Goal: Information Seeking & Learning: Learn about a topic

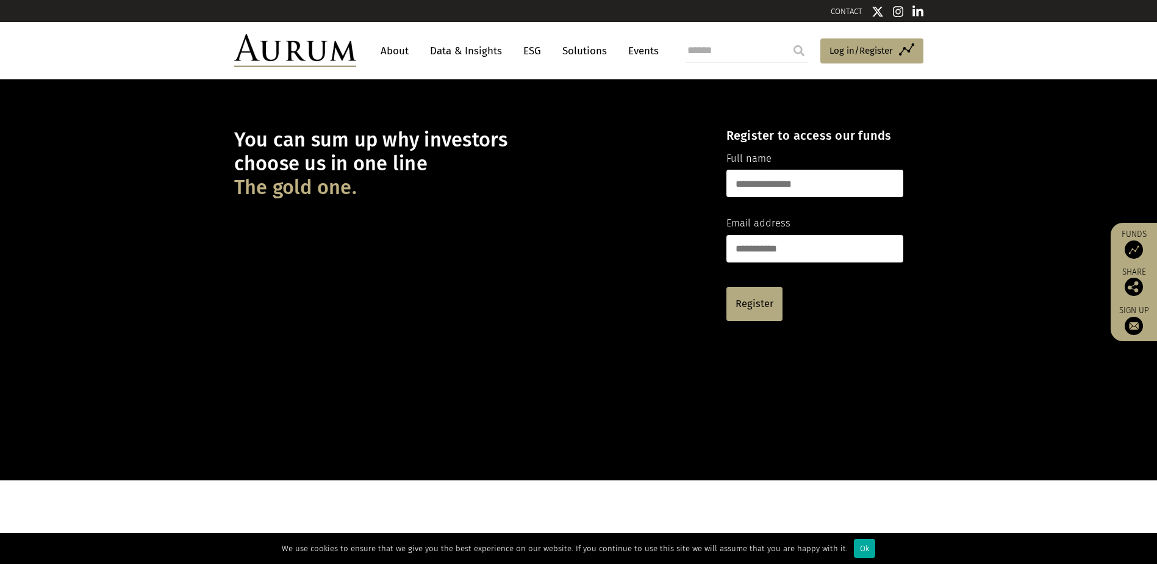
click at [467, 52] on link "Data & Insights" at bounding box center [466, 51] width 84 height 23
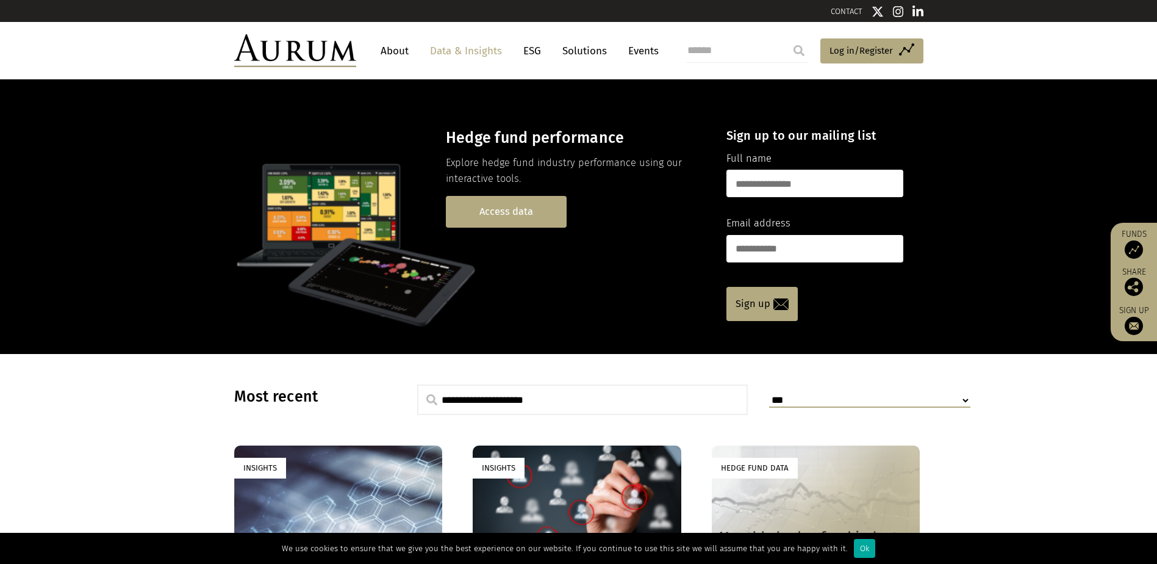
click at [501, 216] on link "Access data" at bounding box center [506, 211] width 121 height 31
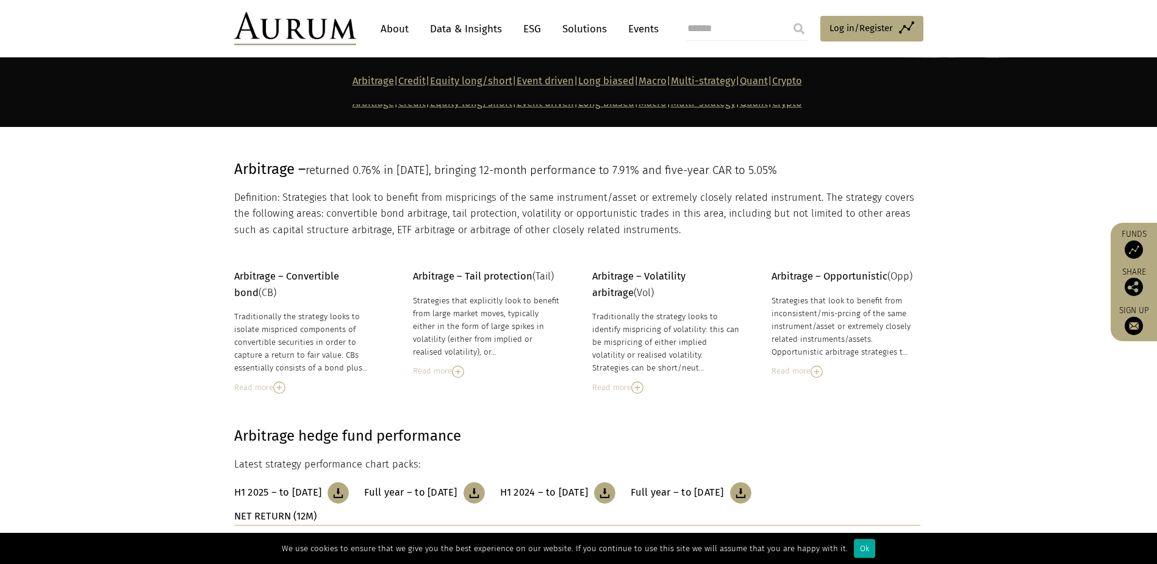
scroll to position [366, 0]
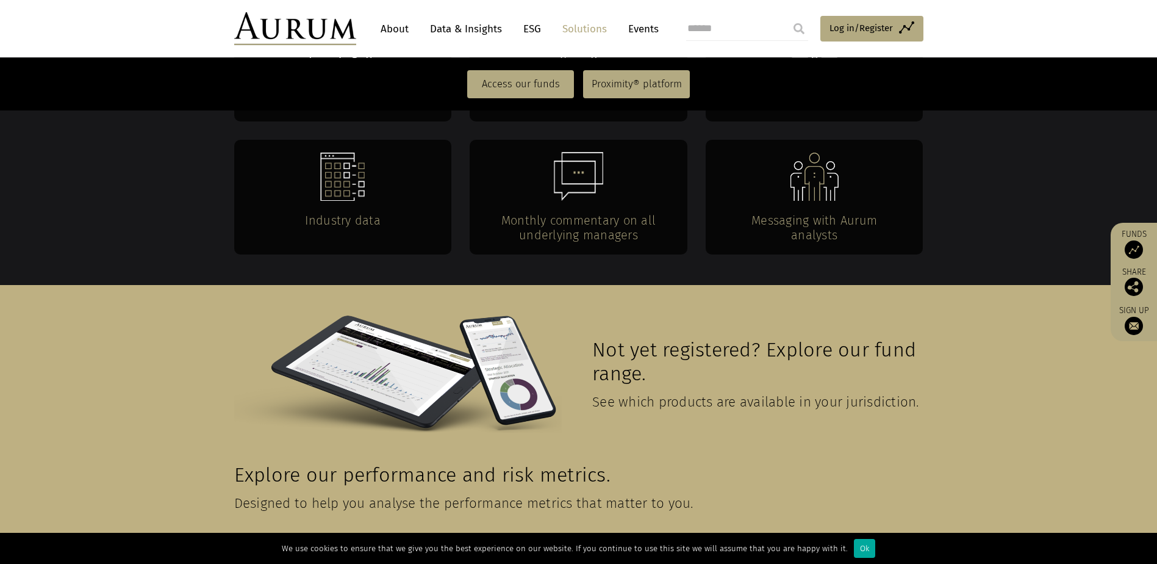
scroll to position [2548, 0]
click at [645, 394] on span "See which products are available in your jurisdiction." at bounding box center [755, 402] width 327 height 16
click at [622, 339] on span "Not yet registered? Explore our fund range." at bounding box center [754, 363] width 324 height 48
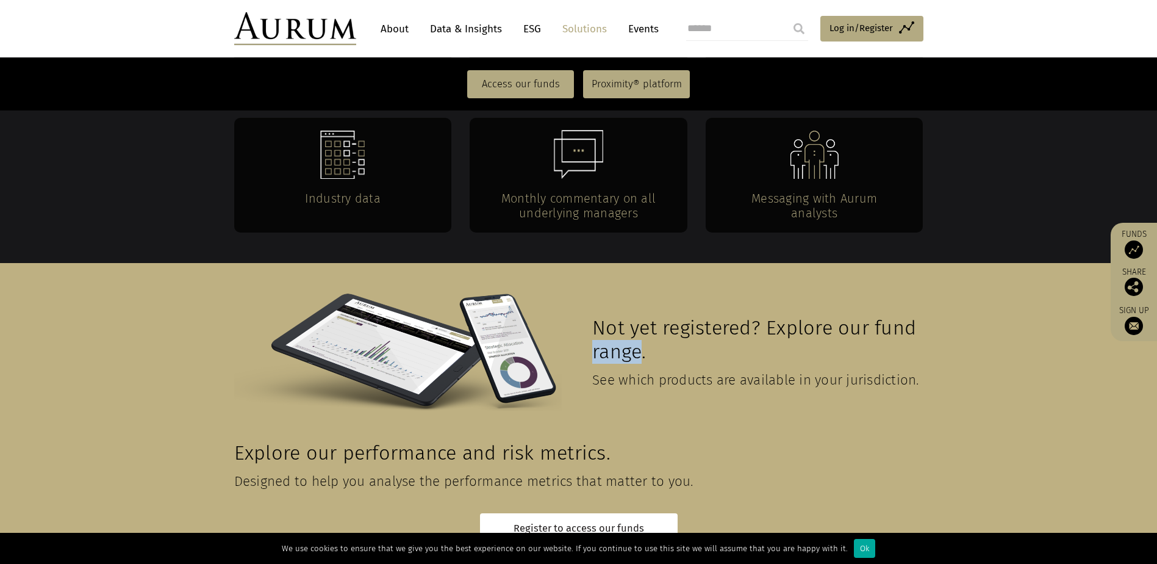
scroll to position [2583, 0]
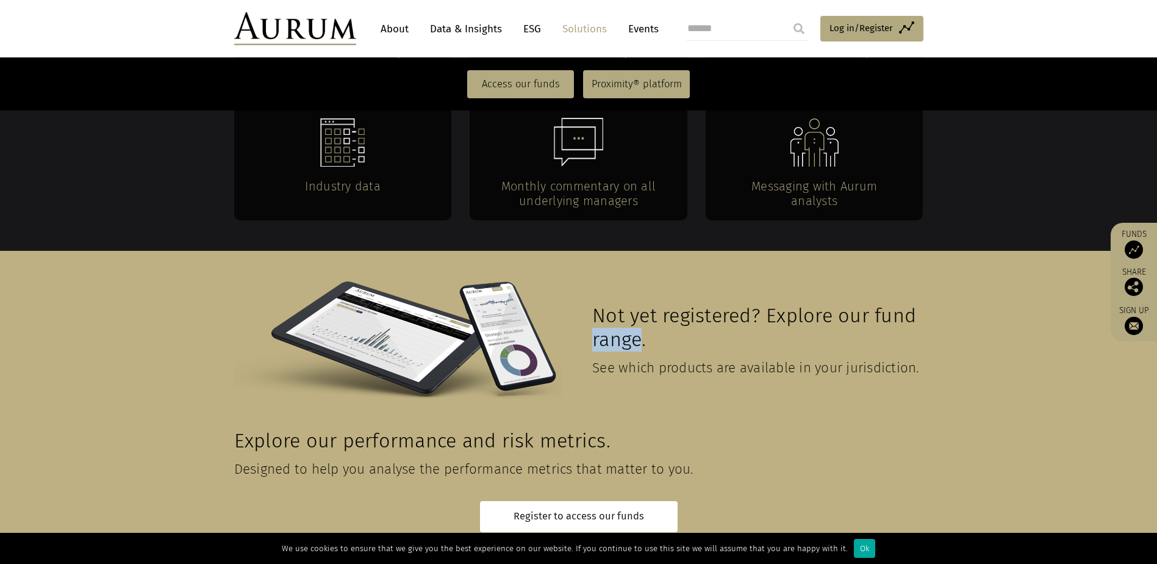
click at [420, 309] on img at bounding box center [398, 339] width 328 height 117
click at [461, 429] on div "Explore our performance and risk metrics. Designed to help you analyse the perf…" at bounding box center [577, 464] width 686 height 71
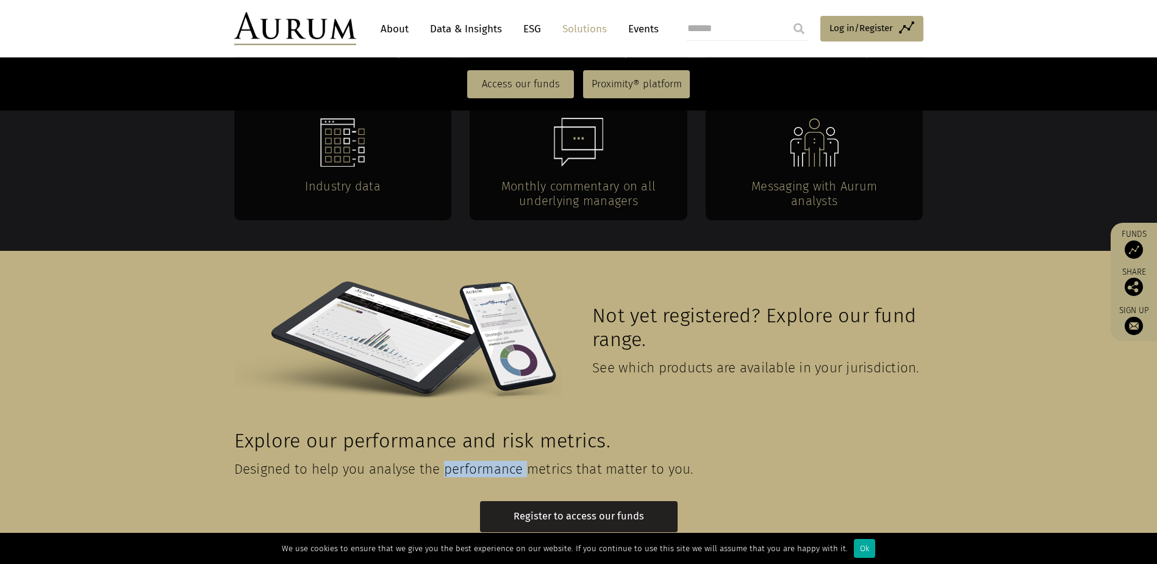
click at [614, 501] on link "Register to access our funds" at bounding box center [579, 516] width 198 height 31
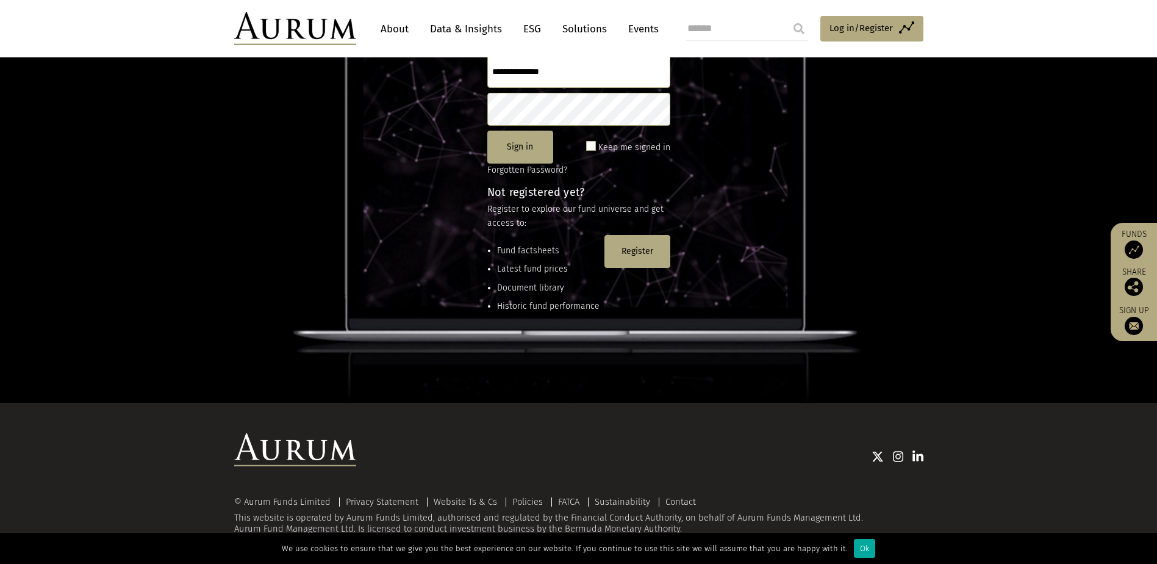
scroll to position [162, 0]
click at [398, 23] on link "About" at bounding box center [395, 29] width 40 height 23
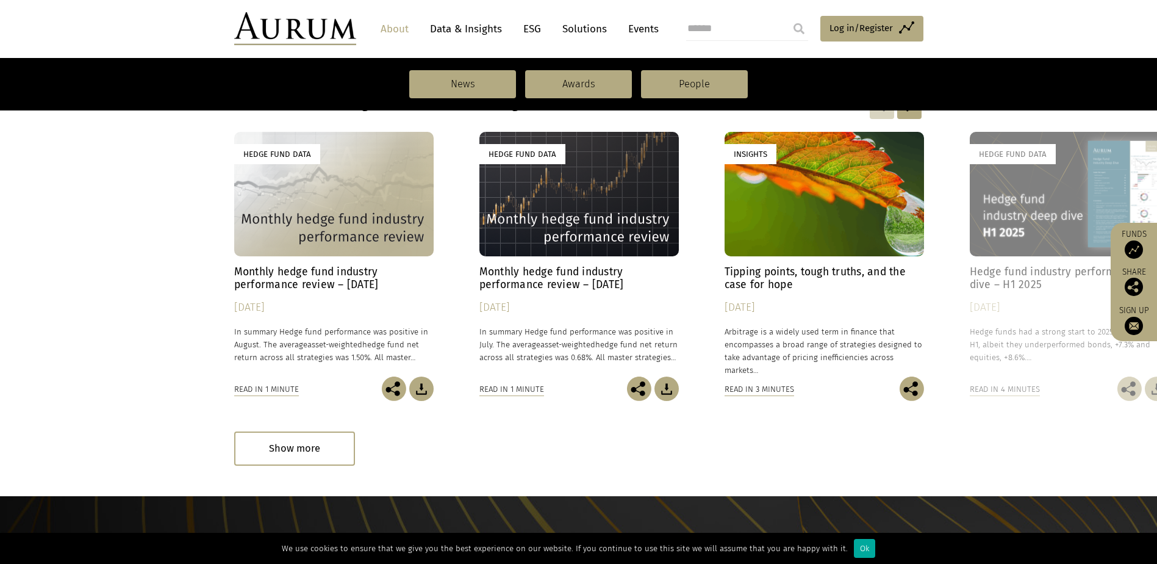
scroll to position [875, 0]
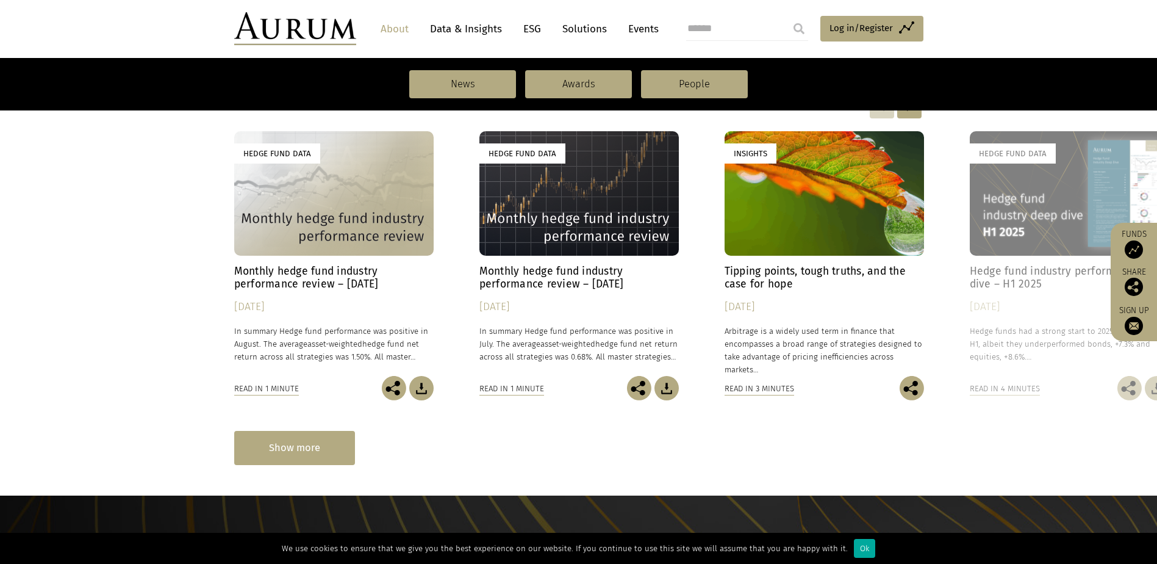
click at [311, 445] on div "Show more" at bounding box center [294, 448] width 121 height 34
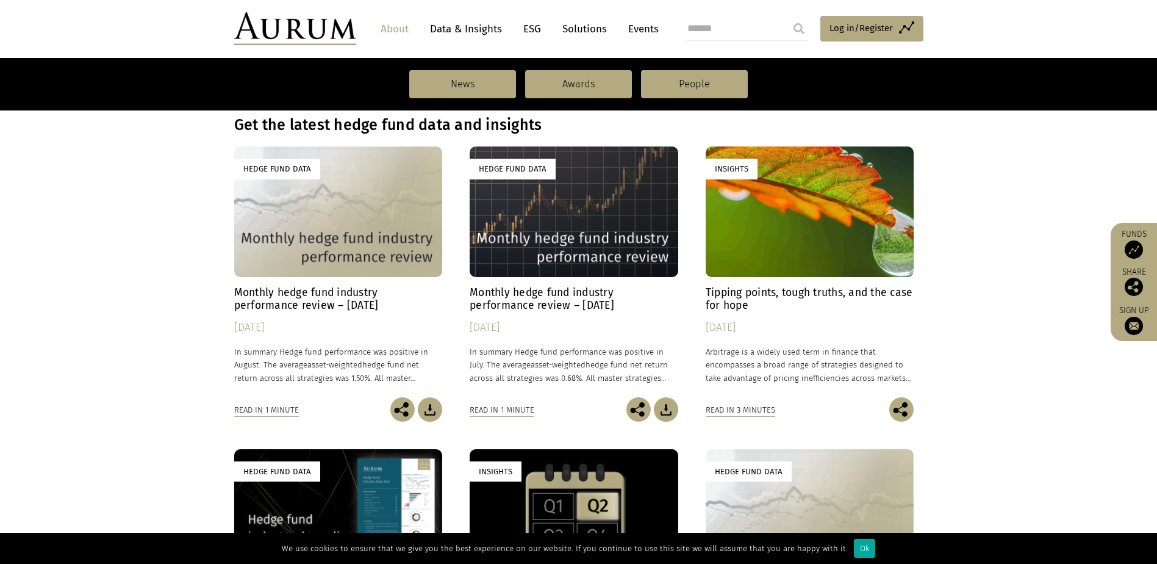
scroll to position [850, 0]
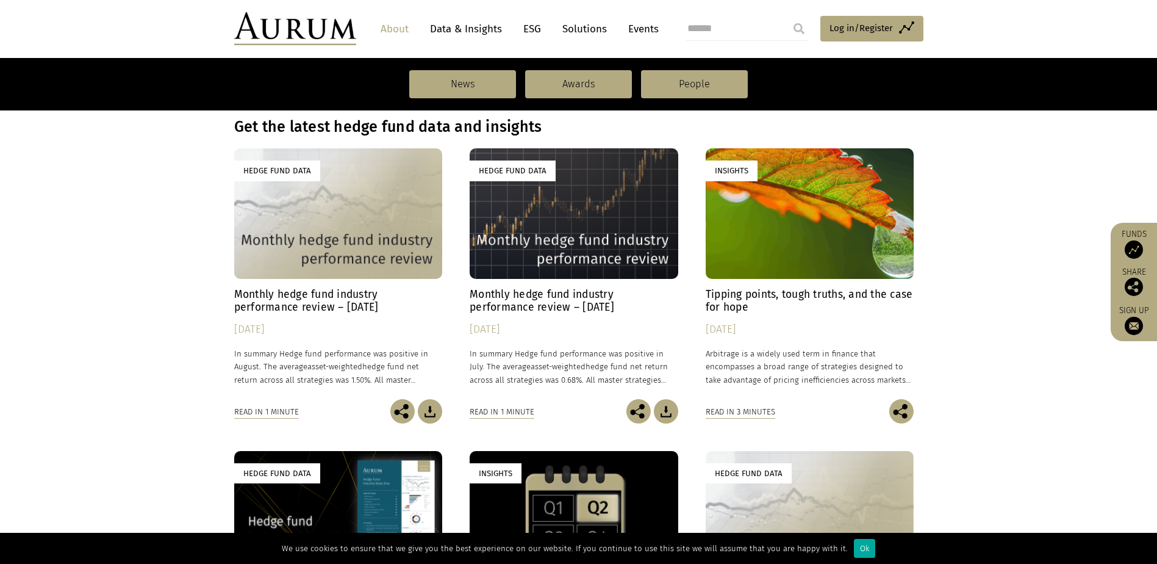
click at [244, 410] on div "Read in 1 minute" at bounding box center [266, 411] width 65 height 13
click at [304, 239] on div "Hedge Fund Data" at bounding box center [338, 213] width 209 height 130
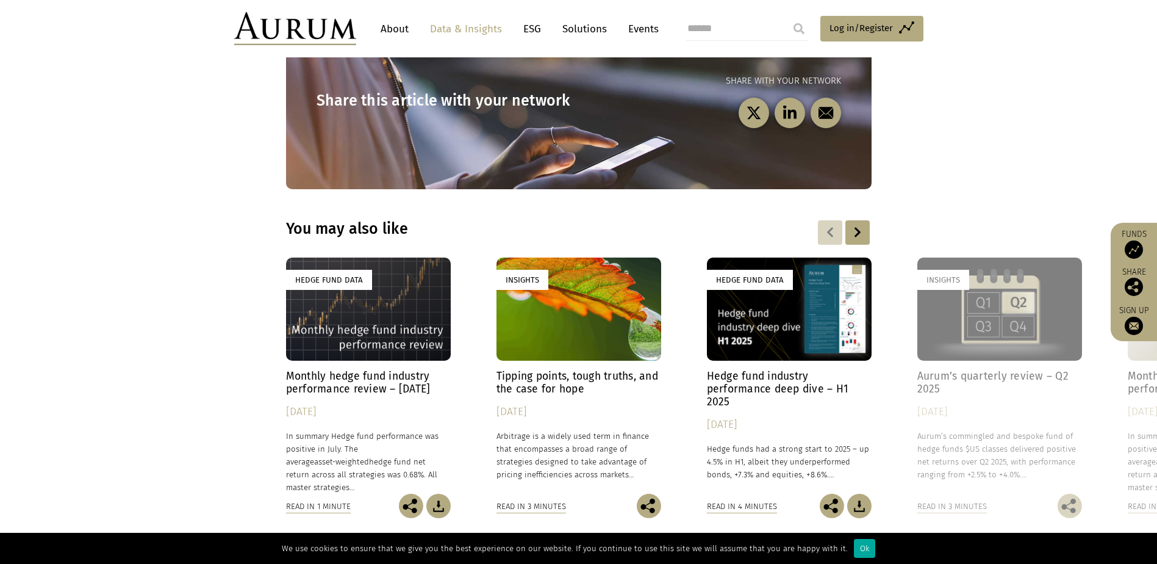
scroll to position [1756, 0]
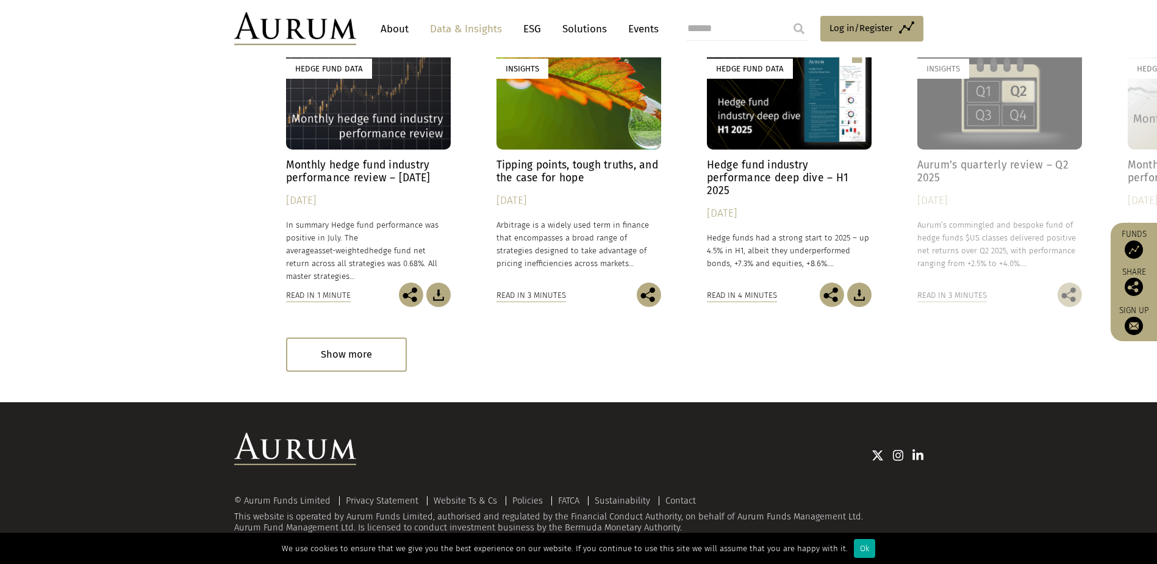
click at [586, 34] on link "Solutions" at bounding box center [584, 29] width 57 height 23
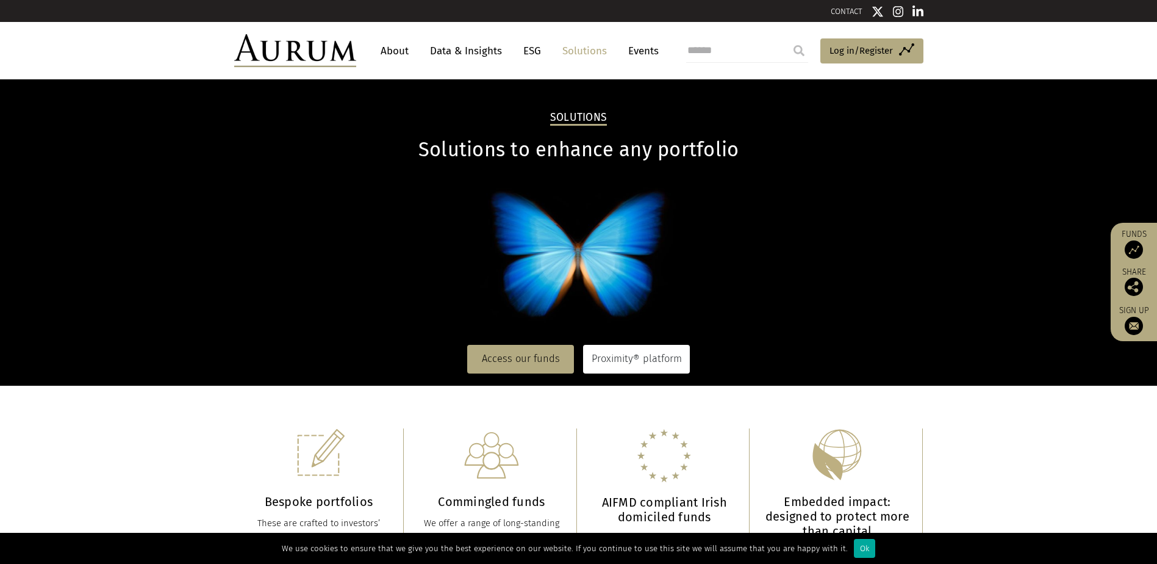
click at [617, 365] on link "Proximity® platform" at bounding box center [636, 359] width 107 height 28
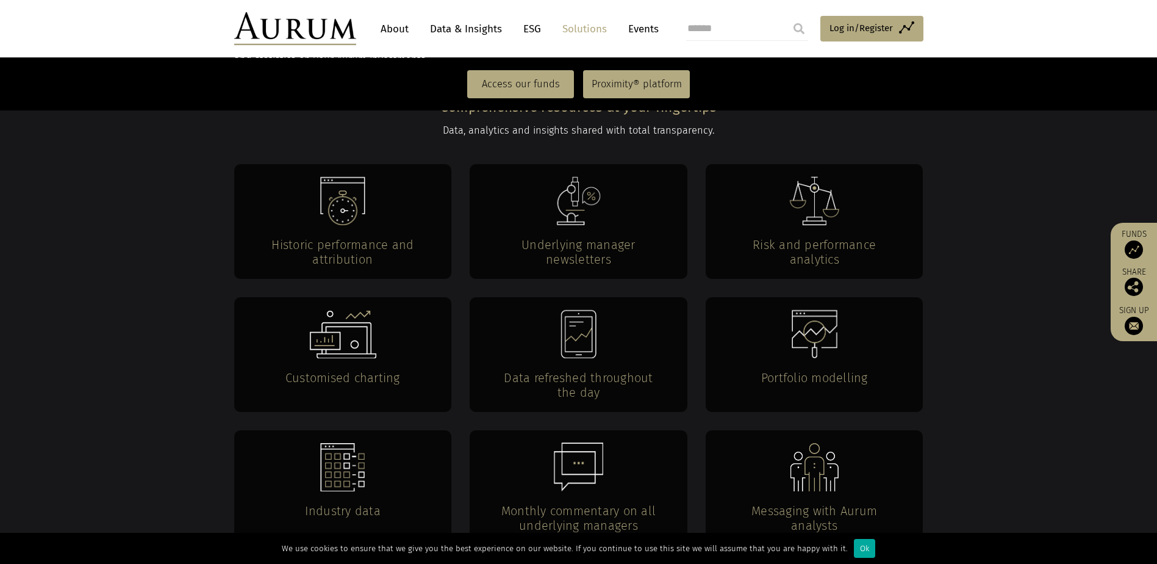
scroll to position [2290, 0]
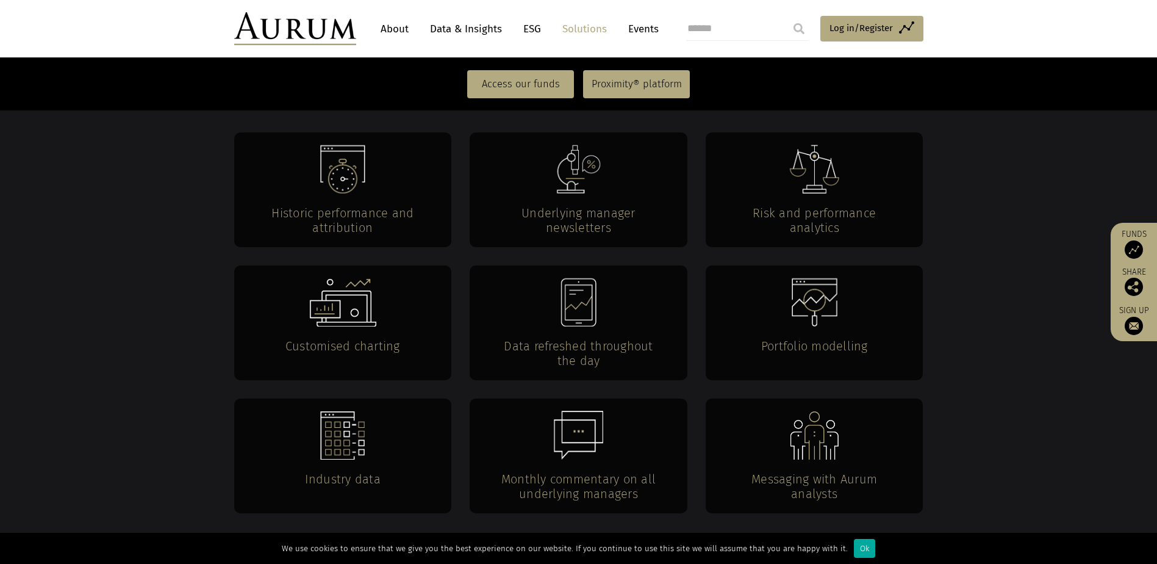
click at [581, 278] on img at bounding box center [579, 302] width 37 height 49
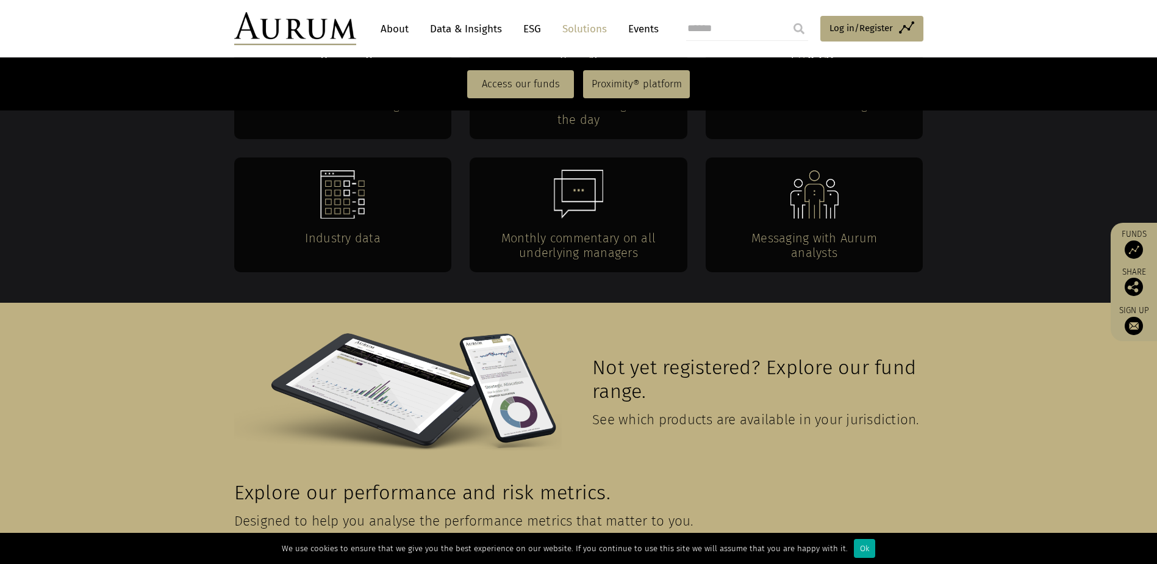
click at [577, 170] on img at bounding box center [578, 194] width 49 height 49
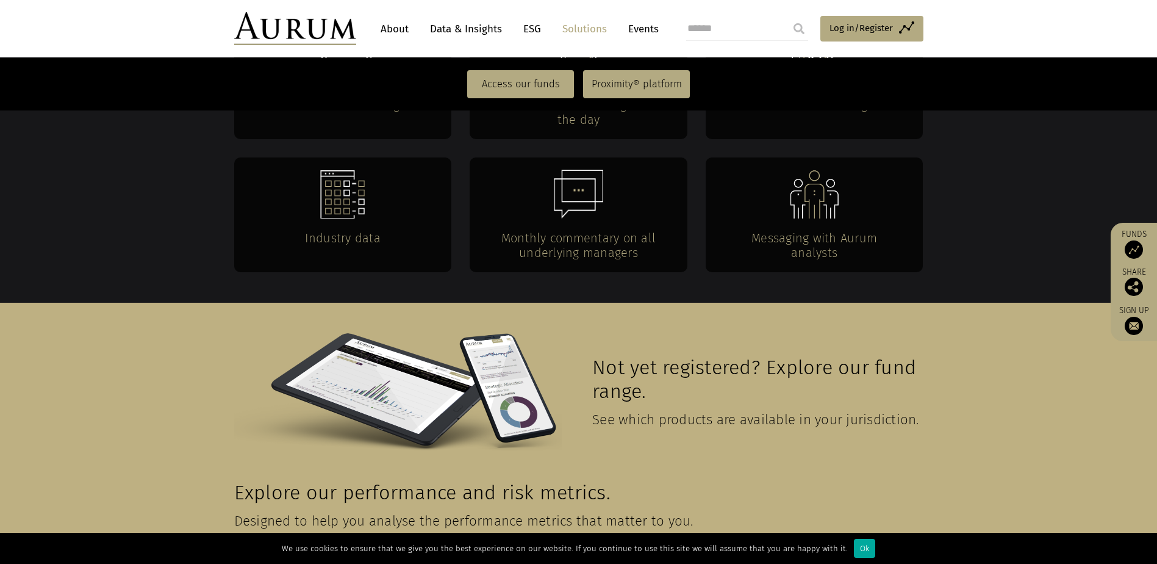
click at [577, 170] on img at bounding box center [578, 194] width 49 height 49
click at [375, 512] on span "Designed to help you analyse the performance metrics that matter to you." at bounding box center [463, 520] width 459 height 16
click at [641, 411] on span "See which products are available in your jurisdiction." at bounding box center [755, 419] width 327 height 16
drag, startPoint x: 598, startPoint y: 304, endPoint x: 792, endPoint y: 278, distance: 195.2
click at [792, 356] on span "Not yet registered? Explore our fund range." at bounding box center [754, 380] width 324 height 48
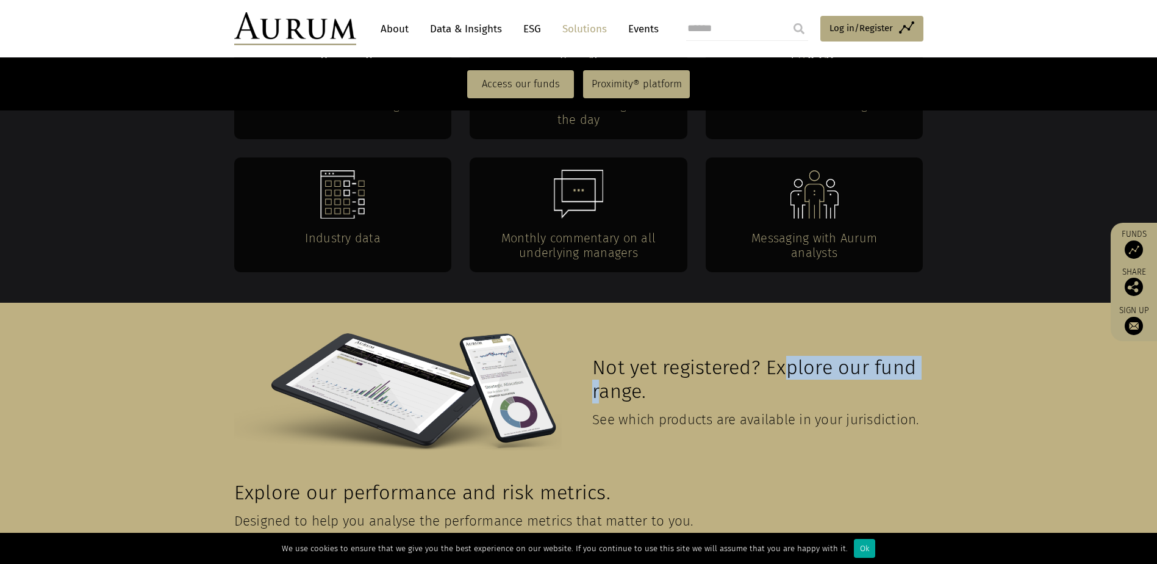
click at [792, 356] on span "Not yet registered? Explore our fund range." at bounding box center [754, 380] width 324 height 48
click at [504, 333] on img at bounding box center [398, 391] width 328 height 117
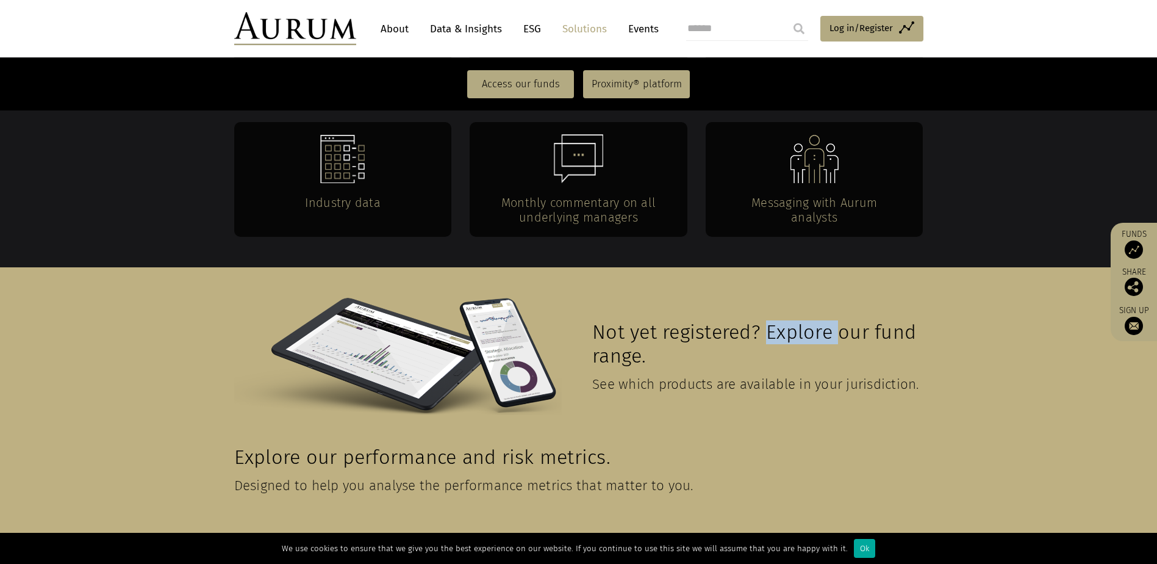
scroll to position [2585, 0]
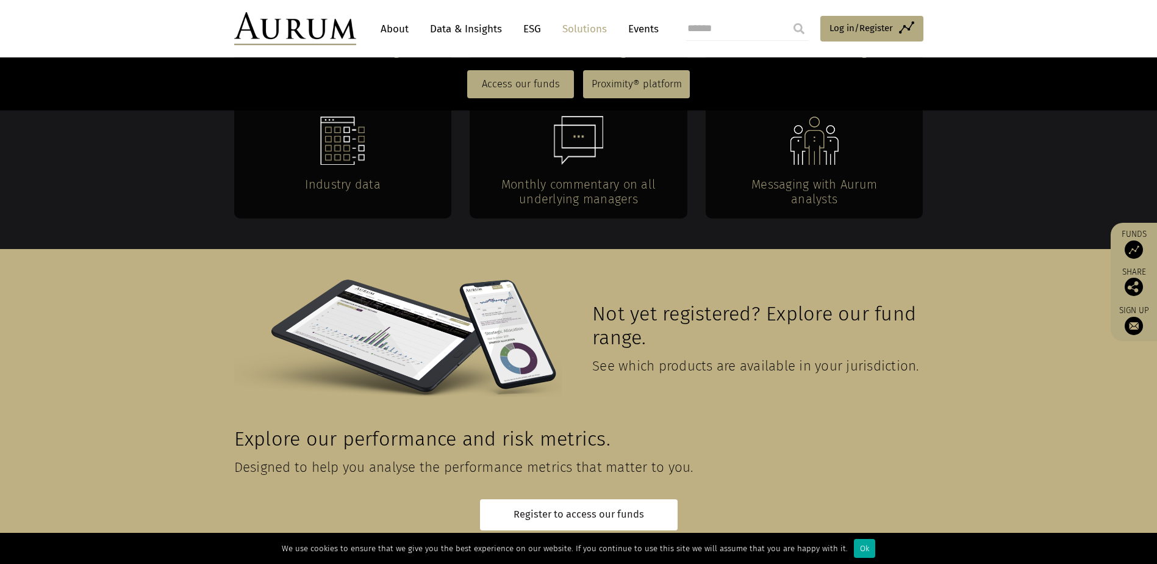
click at [392, 459] on span "Designed to help you analyse the performance metrics that matter to you." at bounding box center [463, 467] width 459 height 16
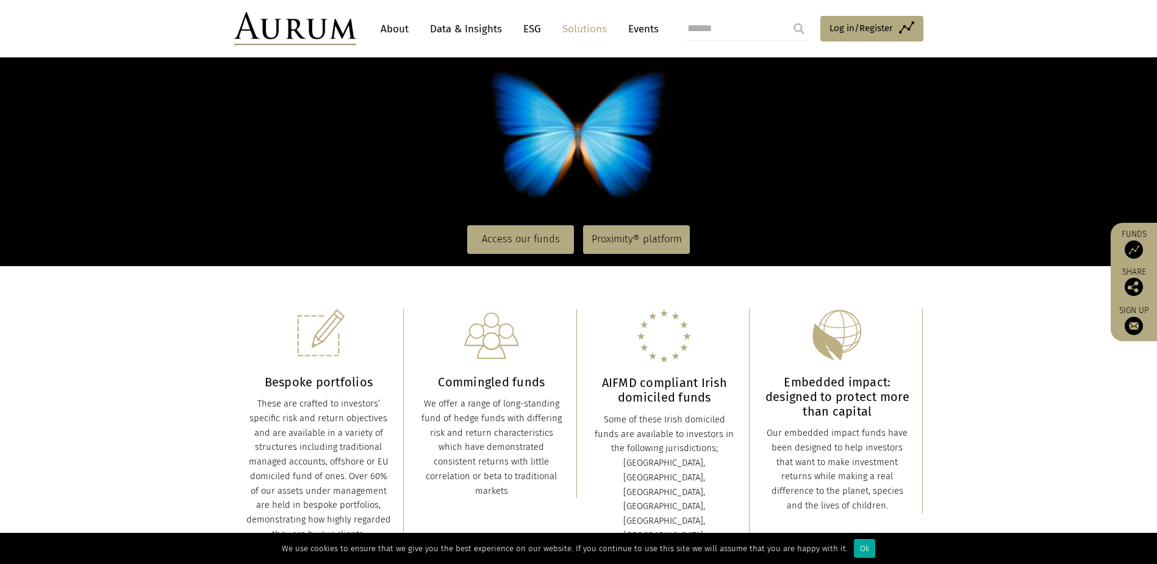
scroll to position [0, 0]
